Goal: Find specific page/section: Locate item on page

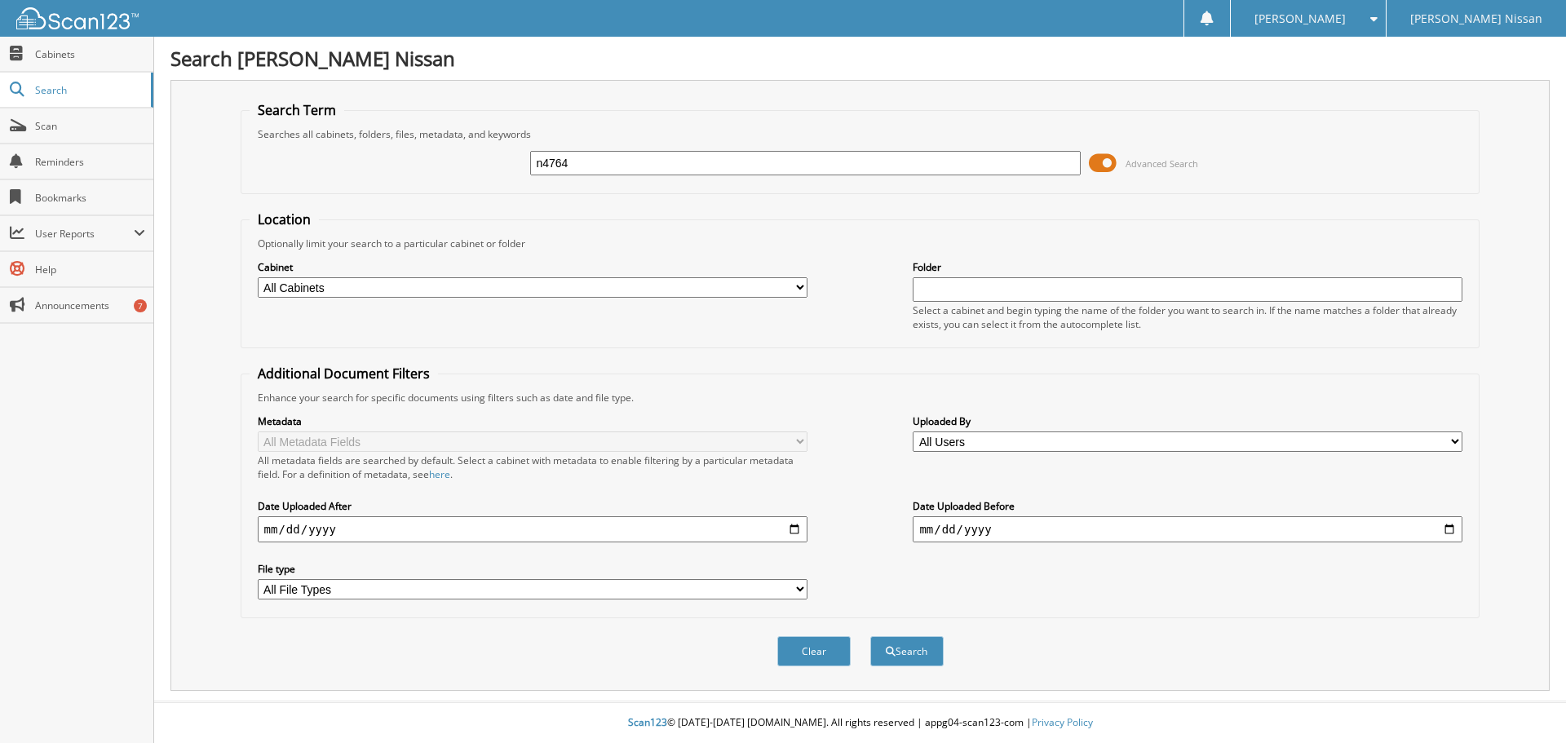
type input "n4764"
click at [870, 636] on button "Search" at bounding box center [906, 651] width 73 height 30
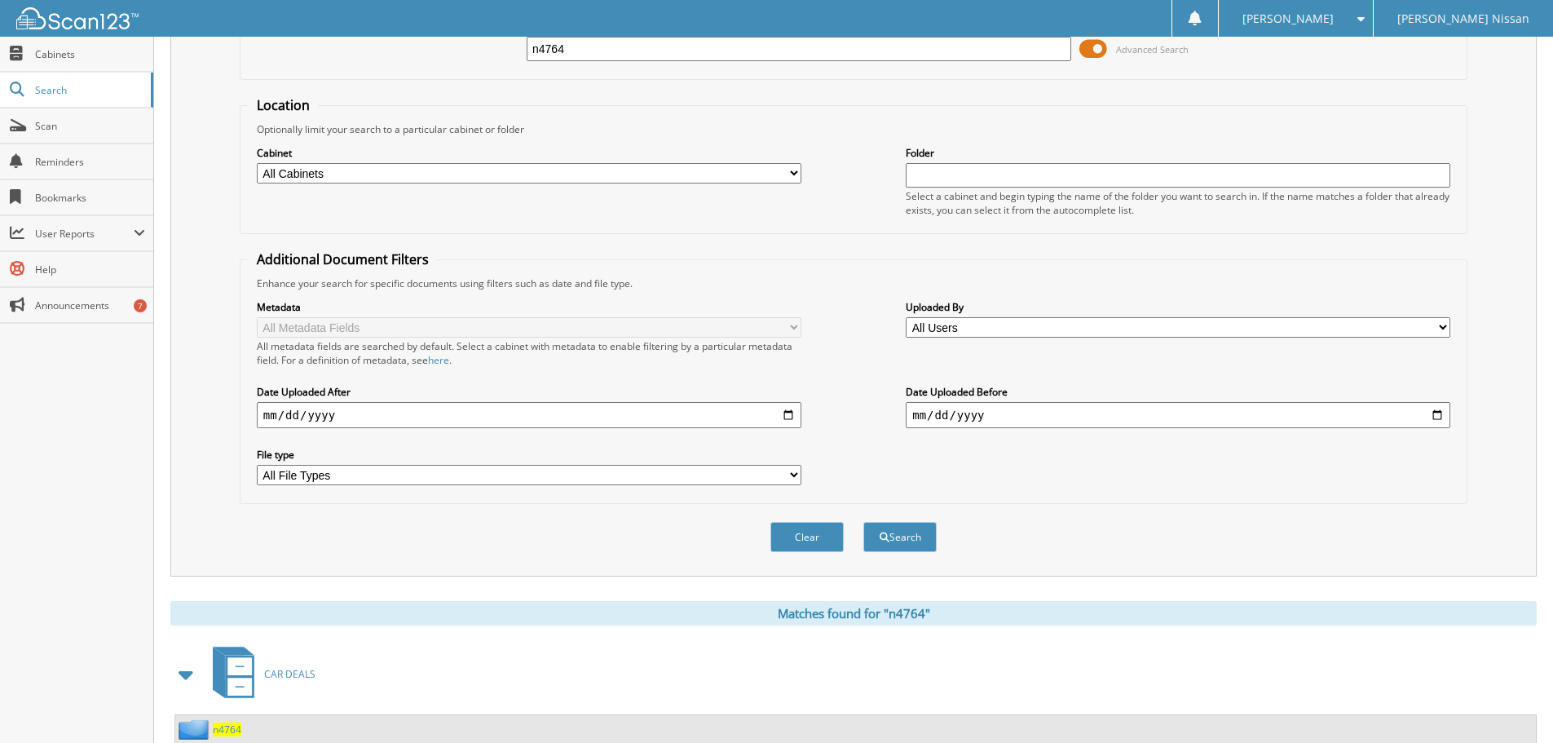
scroll to position [273, 0]
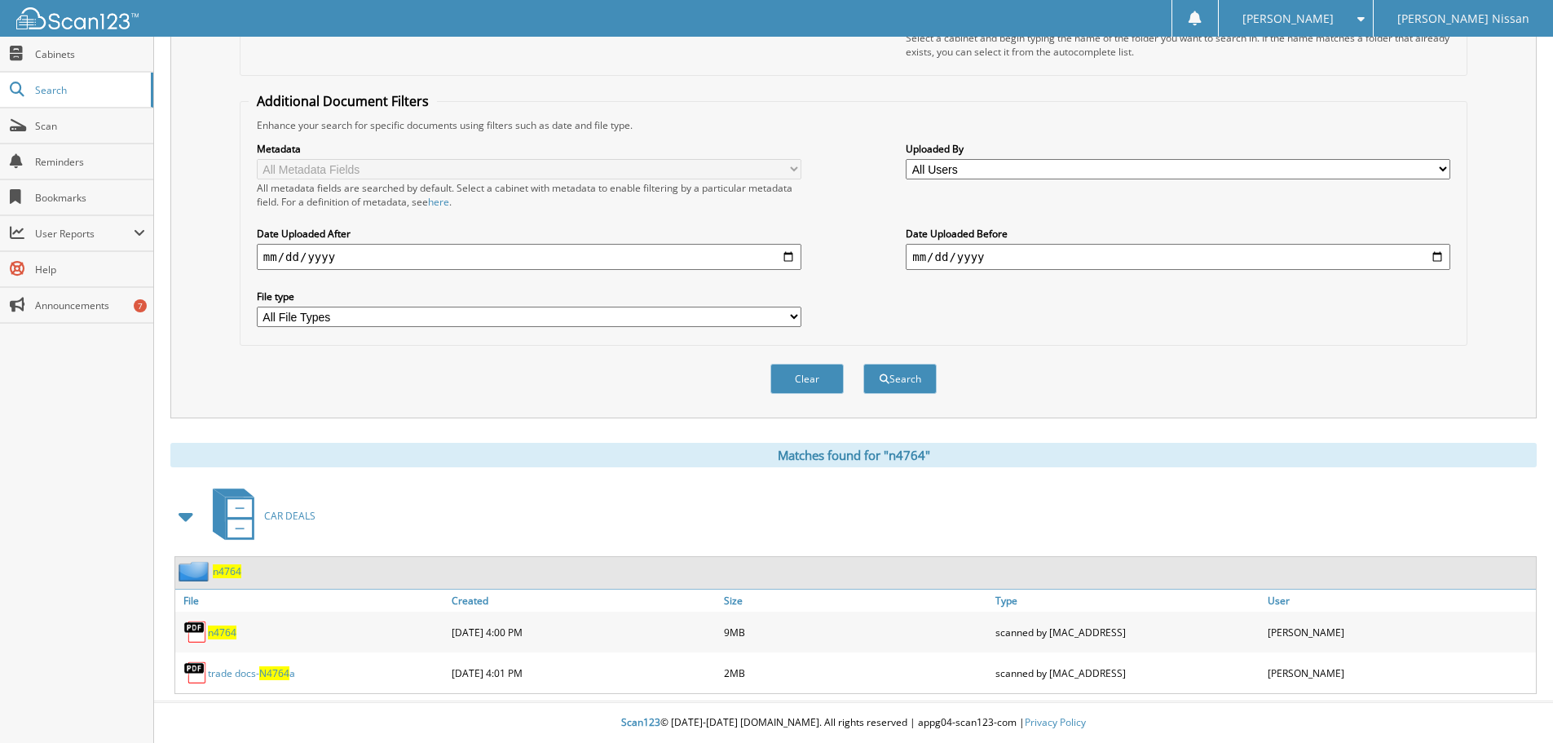
click at [232, 572] on span "n4764" at bounding box center [227, 571] width 29 height 14
